Goal: Task Accomplishment & Management: Complete application form

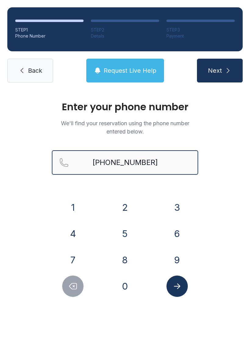
click at [168, 161] on input "[PHONE_NUMBER]" at bounding box center [125, 162] width 146 height 24
click at [162, 170] on input "[PHONE_NUMBER]" at bounding box center [125, 162] width 146 height 24
type input "[PHONE_NUMBER]"
click at [223, 73] on button "Next" at bounding box center [220, 71] width 46 height 24
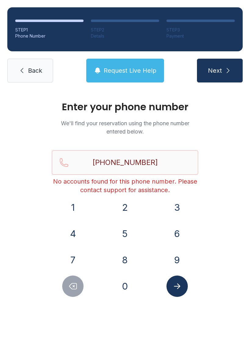
click at [34, 73] on span "Back" at bounding box center [35, 70] width 14 height 9
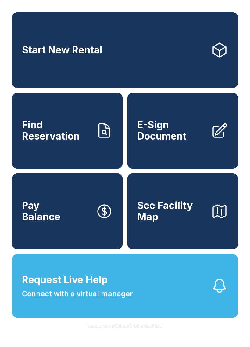
click at [88, 49] on span "Start New Rental" at bounding box center [62, 50] width 81 height 11
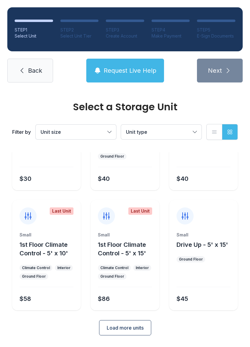
scroll to position [73, 0]
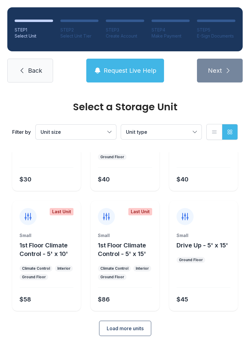
click at [137, 332] on button "Load more units" at bounding box center [125, 327] width 52 height 15
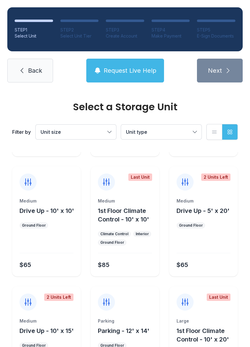
scroll to position [227, 0]
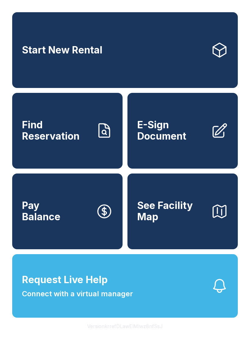
click at [174, 134] on span "E-Sign Document" at bounding box center [171, 130] width 69 height 22
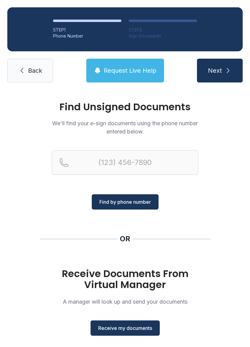
click at [132, 327] on span "Receive my documents" at bounding box center [125, 327] width 54 height 7
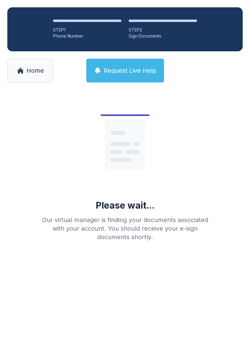
click at [36, 73] on span "Home" at bounding box center [35, 70] width 17 height 9
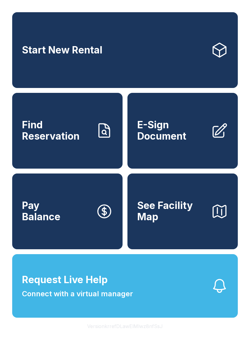
click at [178, 136] on span "E-Sign Document" at bounding box center [171, 130] width 69 height 22
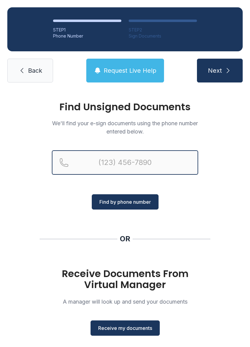
click at [152, 160] on input "Reservation phone number" at bounding box center [125, 162] width 146 height 24
type input "("
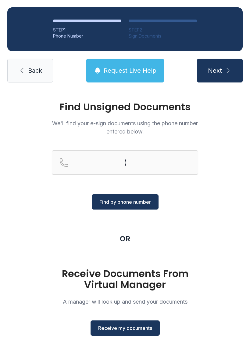
click at [33, 206] on div "Find Unsigned Documents We'll find your e-sign documents using the phone number…" at bounding box center [125, 225] width 250 height 270
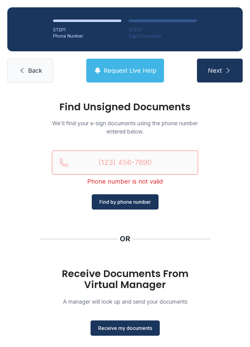
click at [97, 161] on input "Reservation phone number" at bounding box center [125, 162] width 146 height 24
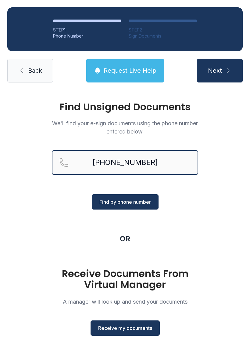
type input "[PHONE_NUMBER]"
click at [183, 226] on div "Find Unsigned Documents We'll find your e-sign documents using the phone number…" at bounding box center [125, 225] width 250 height 270
click at [142, 330] on span "Receive my documents" at bounding box center [125, 327] width 54 height 7
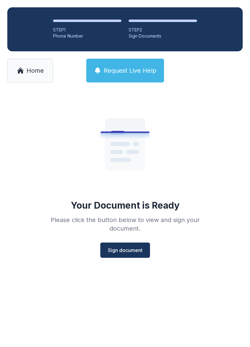
click at [135, 247] on span "Sign document" at bounding box center [125, 249] width 34 height 7
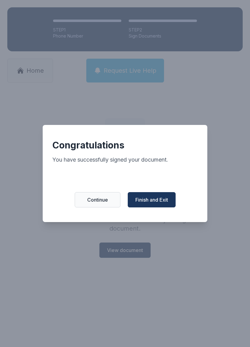
click at [157, 203] on span "Finish and Exit" at bounding box center [151, 199] width 33 height 7
